Goal: Transaction & Acquisition: Purchase product/service

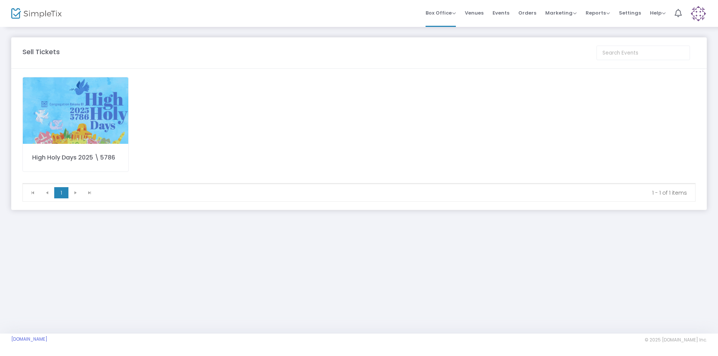
click at [73, 118] on img at bounding box center [75, 110] width 105 height 67
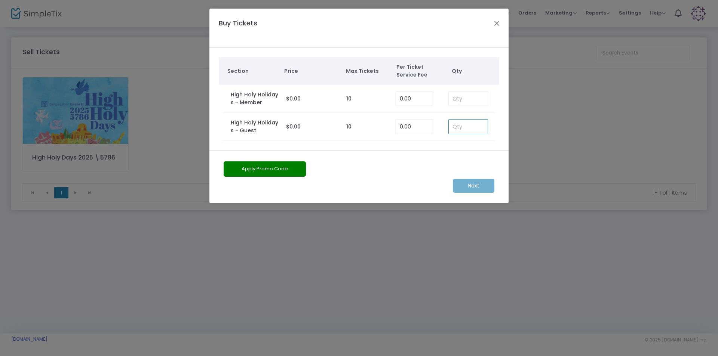
click at [469, 128] on input at bounding box center [468, 127] width 39 height 14
type input "1"
click at [477, 184] on m-button "Next" at bounding box center [474, 186] width 42 height 14
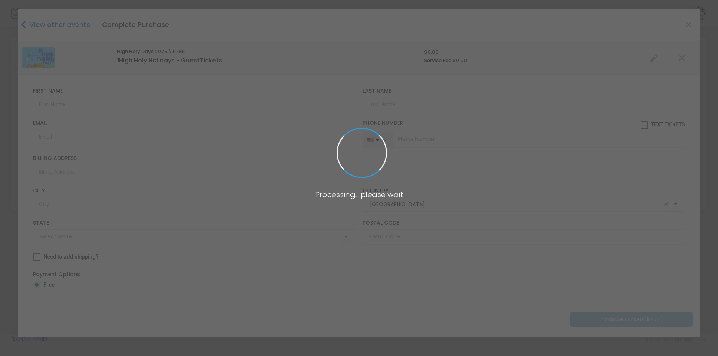
type input "[US_STATE]"
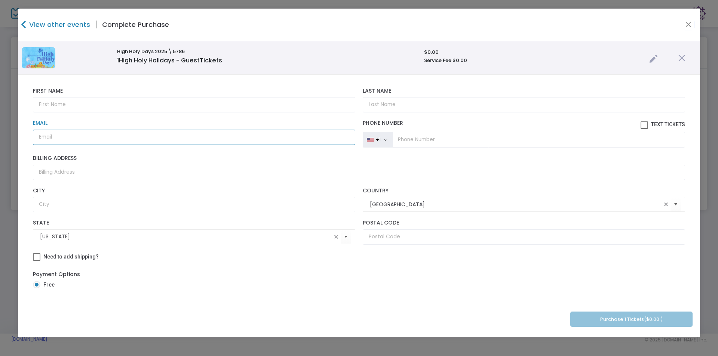
click at [129, 139] on input "Email" at bounding box center [194, 137] width 322 height 15
paste input "[EMAIL_ADDRESS][DOMAIN_NAME]"
type input "[EMAIL_ADDRESS][DOMAIN_NAME]"
click at [99, 107] on input "text" at bounding box center [194, 104] width 322 height 15
type input "[PERSON_NAME]"
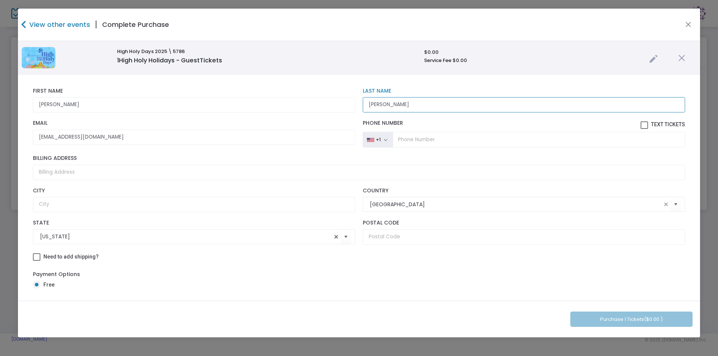
click at [333, 237] on span at bounding box center [336, 237] width 6 height 6
type input "[PERSON_NAME]"
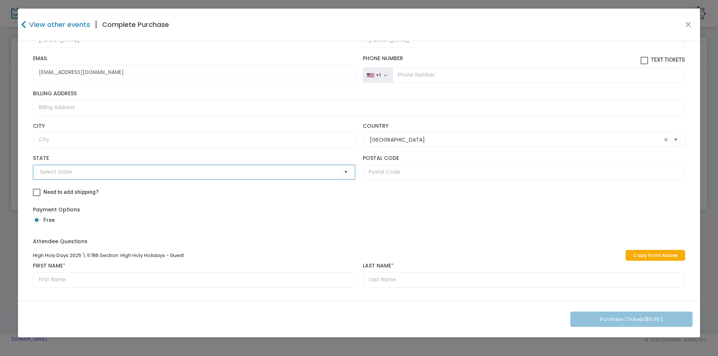
click at [647, 254] on link "Copy From Above" at bounding box center [655, 255] width 59 height 11
type input "[PERSON_NAME]"
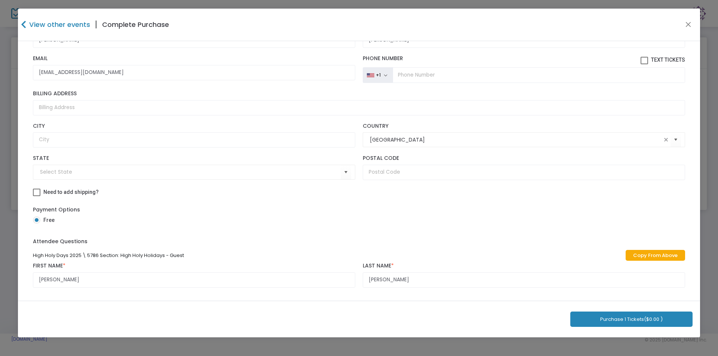
click at [635, 322] on button "Purchase 1 Tickets ($0.00 )" at bounding box center [631, 319] width 122 height 15
